Goal: Task Accomplishment & Management: Complete application form

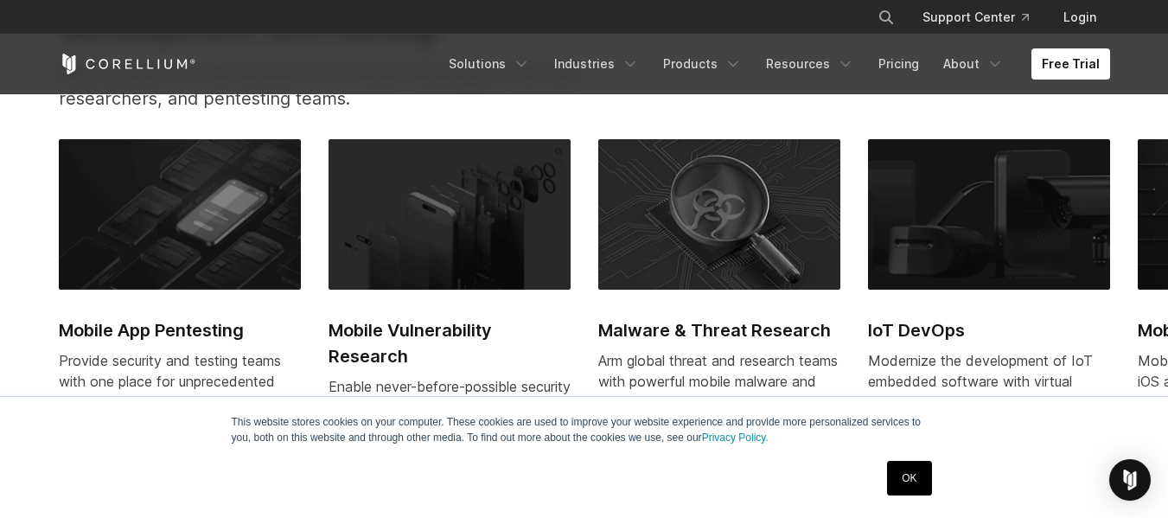
scroll to position [709, 0]
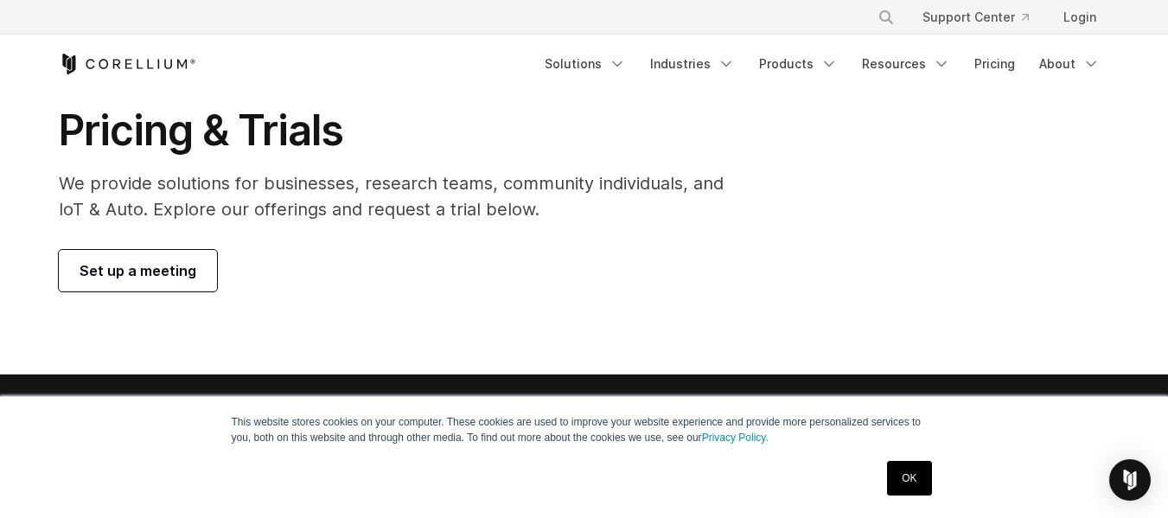
scroll to position [68, 0]
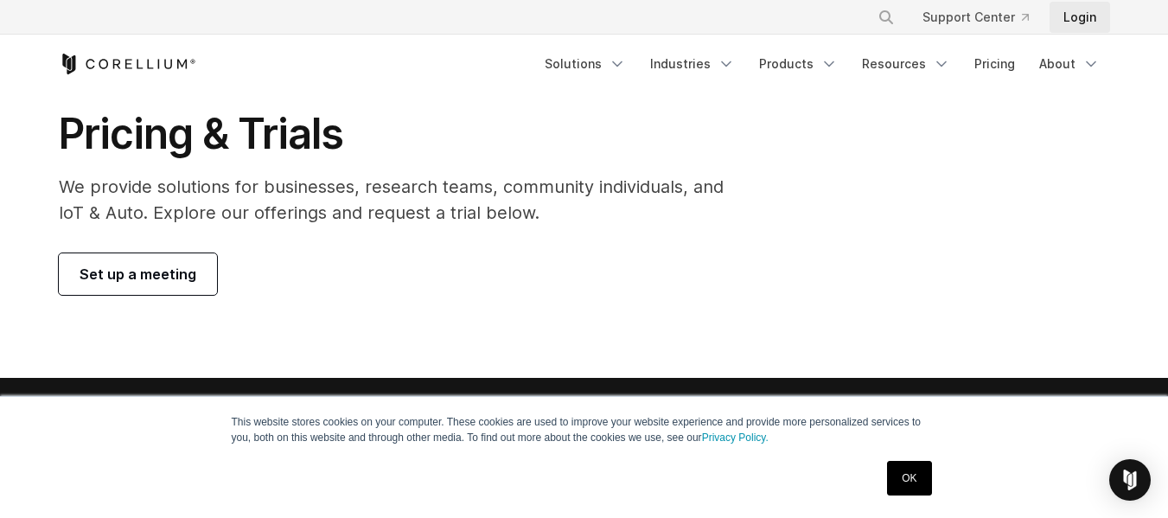
click at [1070, 28] on link "Login" at bounding box center [1080, 17] width 61 height 31
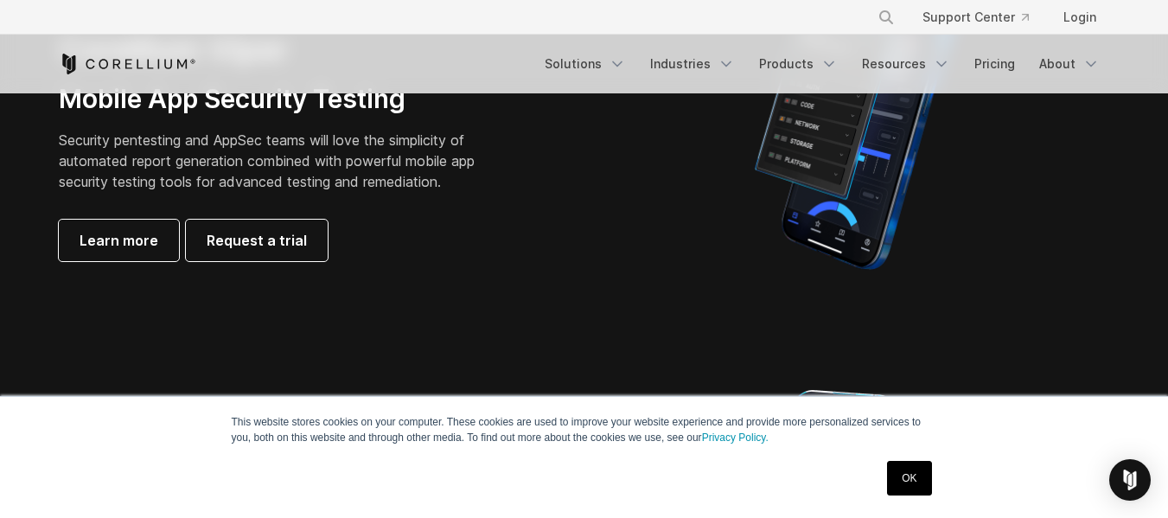
scroll to position [538, 0]
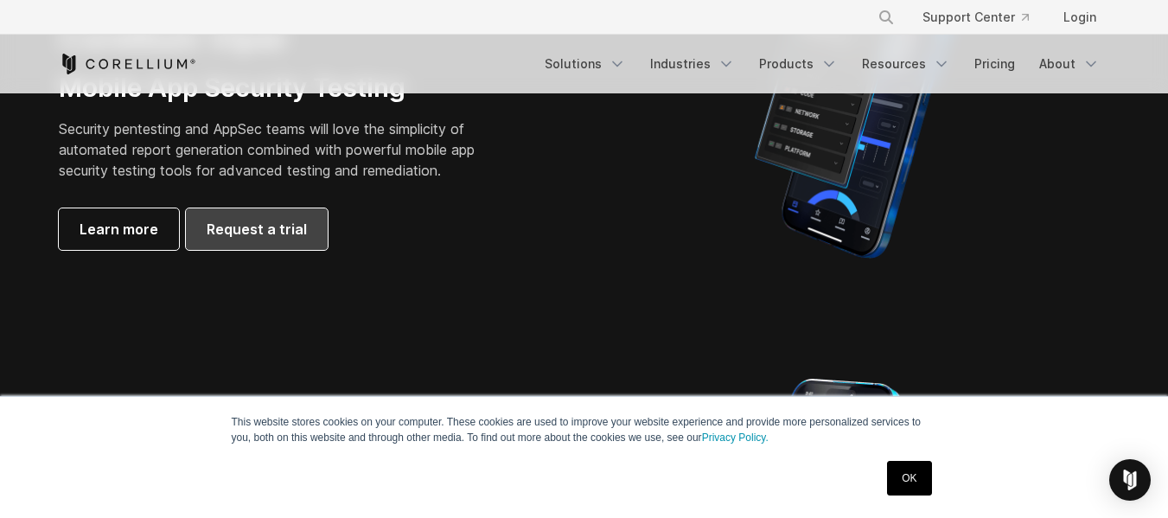
click at [278, 226] on span "Request a trial" at bounding box center [257, 229] width 100 height 21
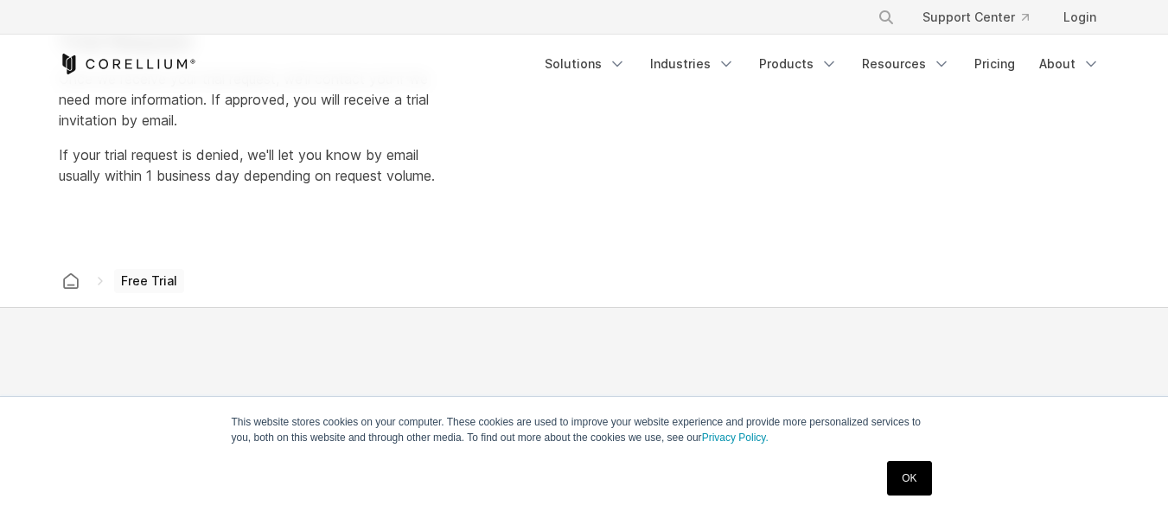
select select "**"
